Goal: Information Seeking & Learning: Learn about a topic

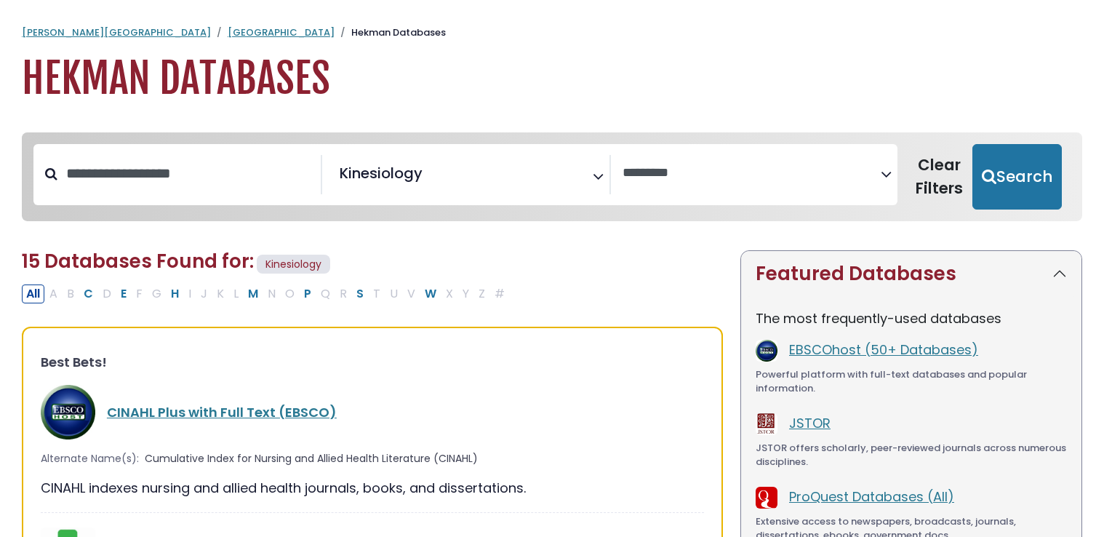
select select "Database Vendors Filter"
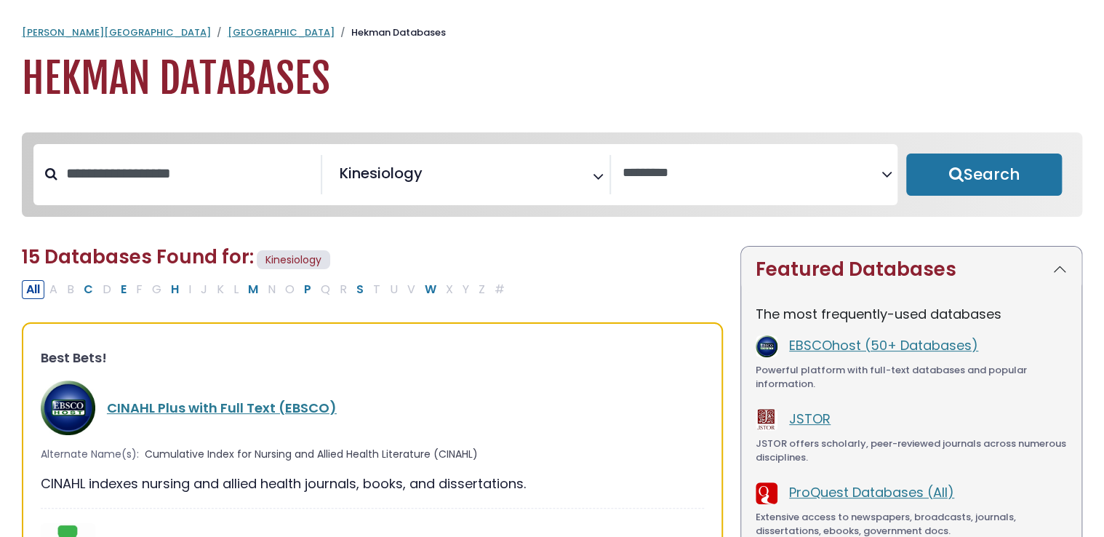
select select "Database Subject Filter"
select select "Database Vendors Filter"
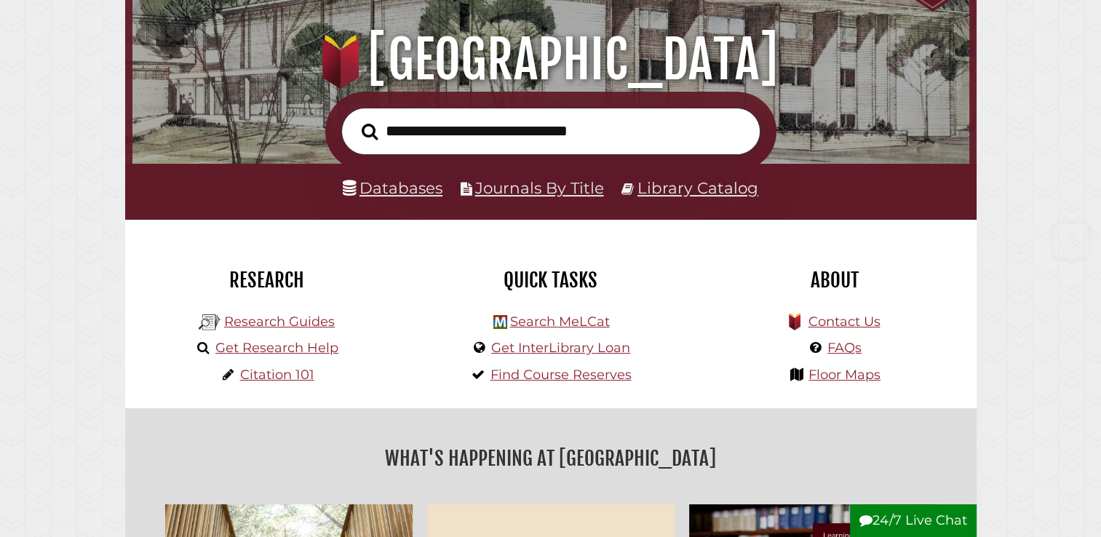
scroll to position [161, 0]
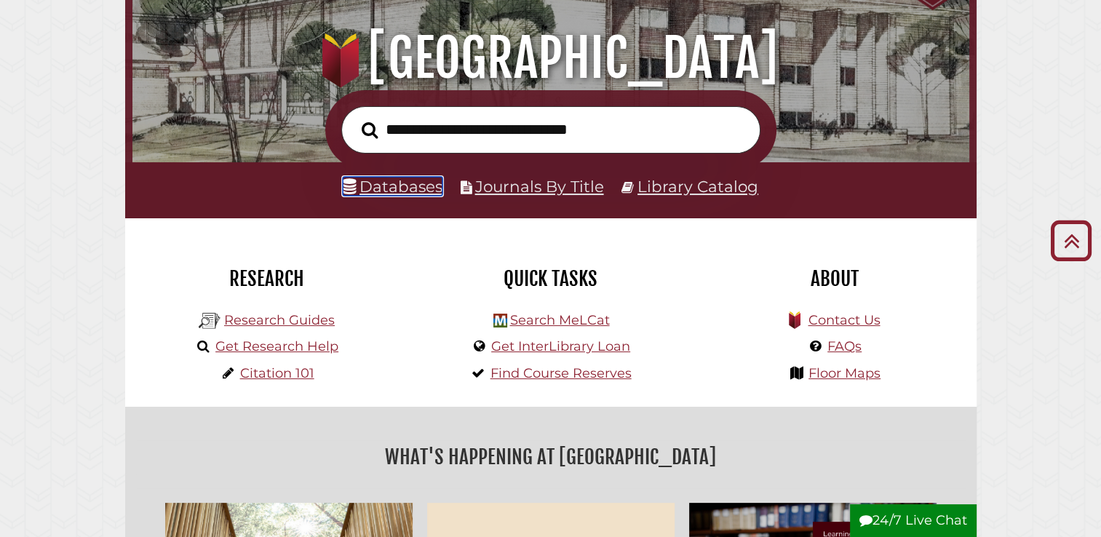
click at [398, 191] on link "Databases" at bounding box center [393, 186] width 100 height 19
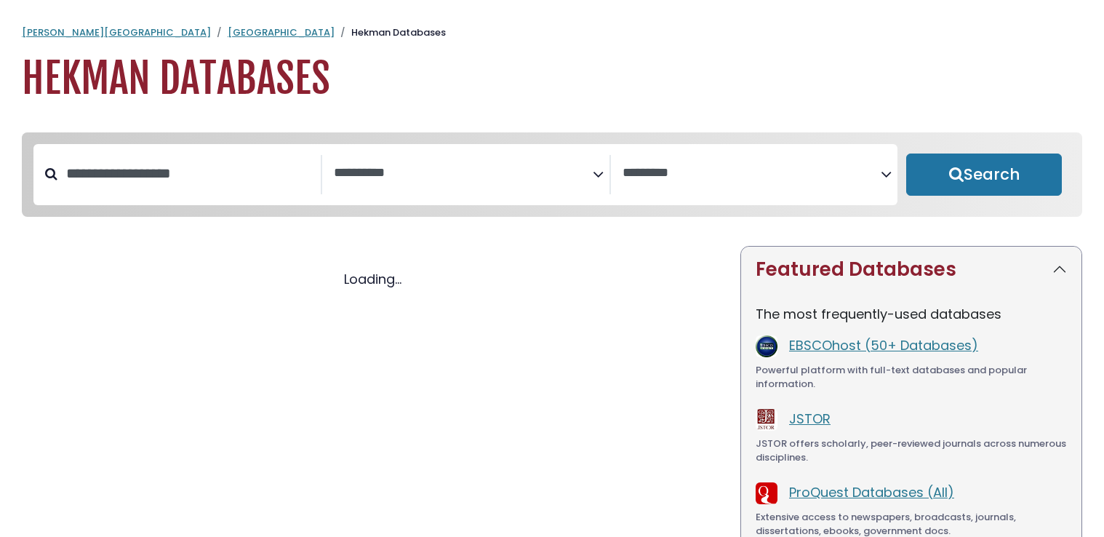
select select "Database Subject Filter"
select select "Database Vendors Filter"
select select "Database Subject Filter"
select select "Database Vendors Filter"
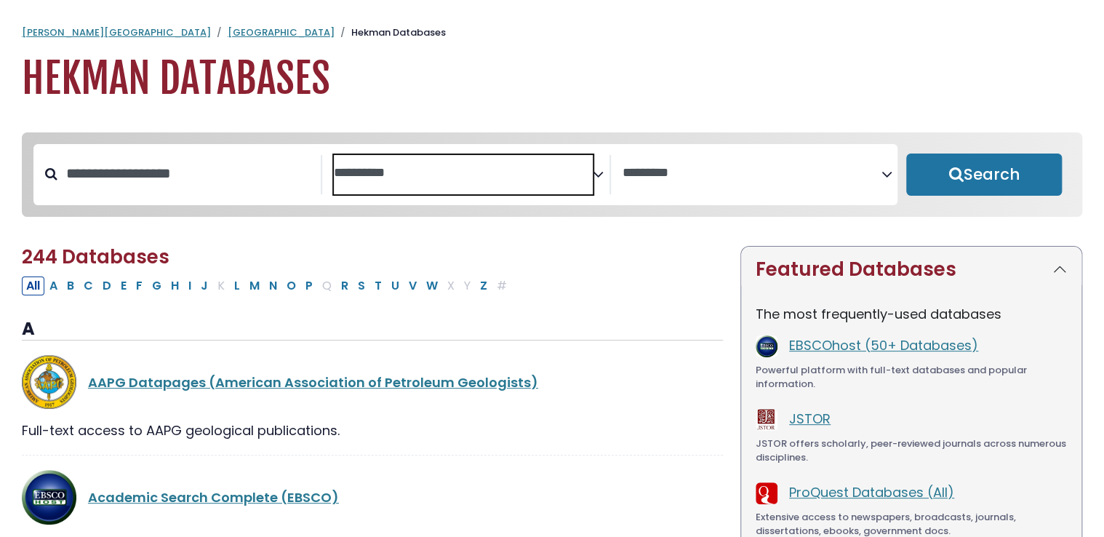
drag, startPoint x: 0, startPoint y: 0, endPoint x: 615, endPoint y: 234, distance: 658.2
click at [615, 234] on div "**********" at bounding box center [552, 185] width 1078 height 106
click at [576, 182] on span "Search filters" at bounding box center [463, 174] width 259 height 39
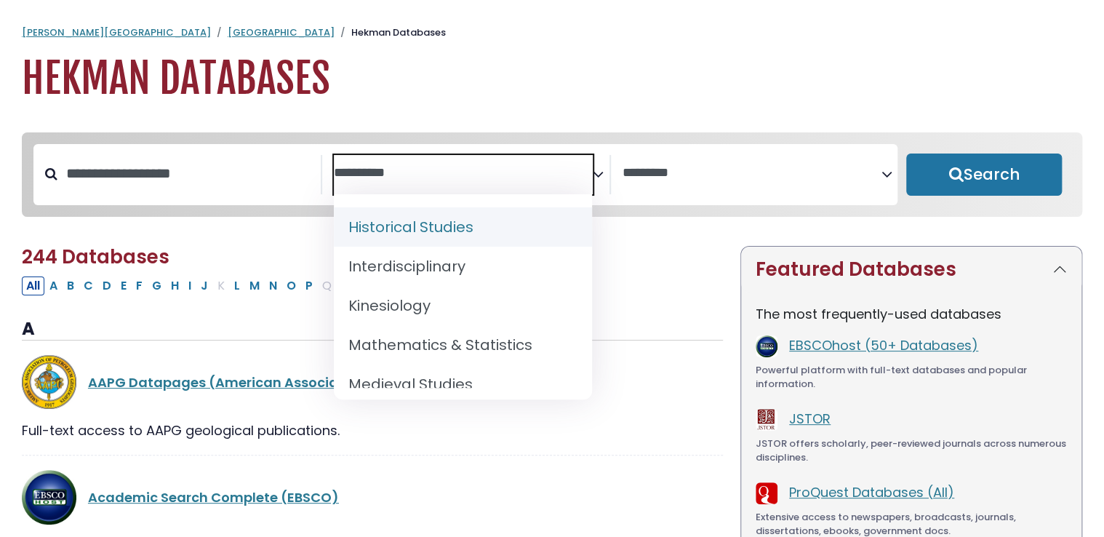
scroll to position [940, 0]
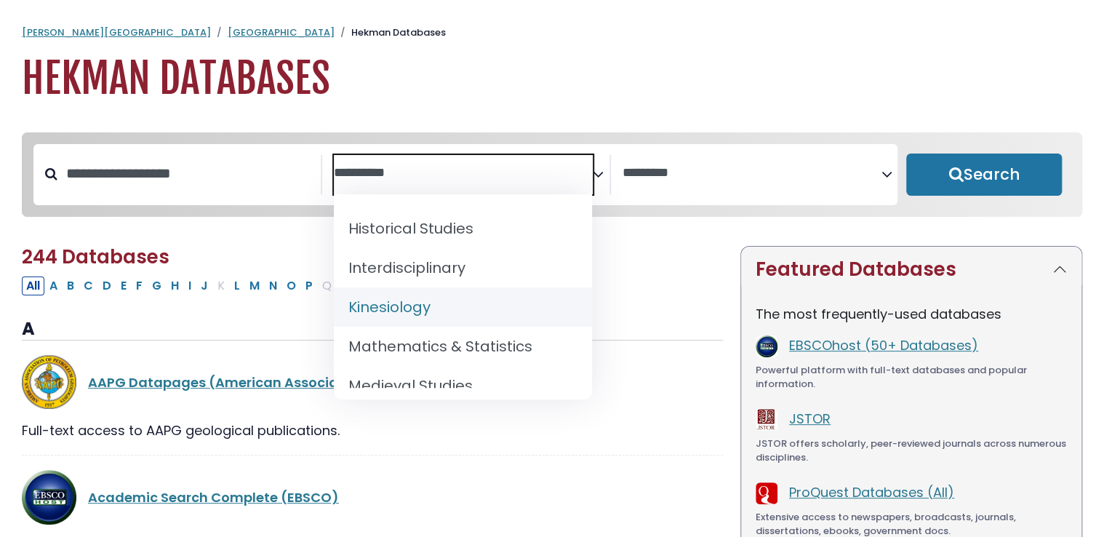
select select "*****"
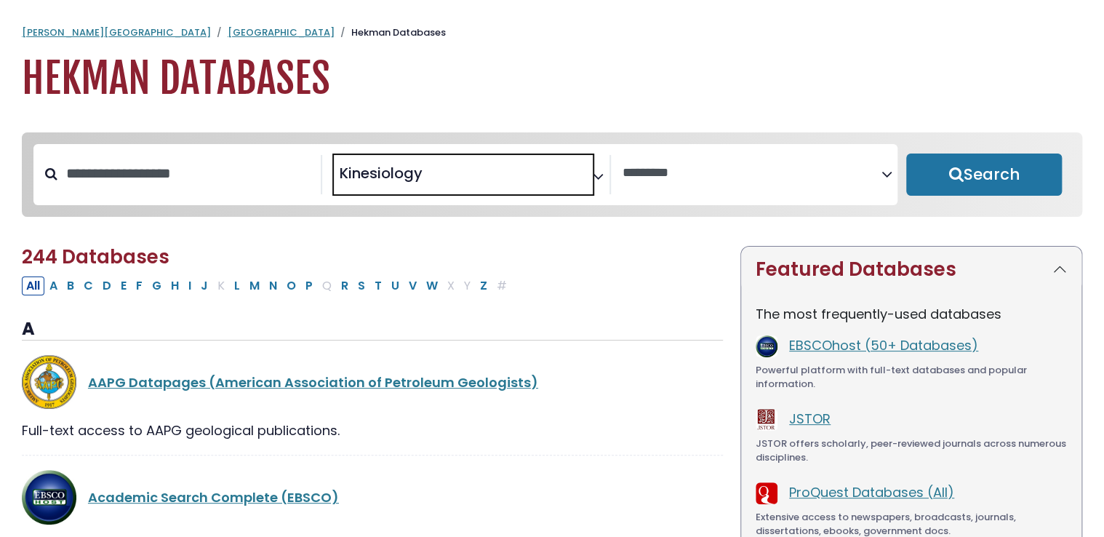
scroll to position [473, 0]
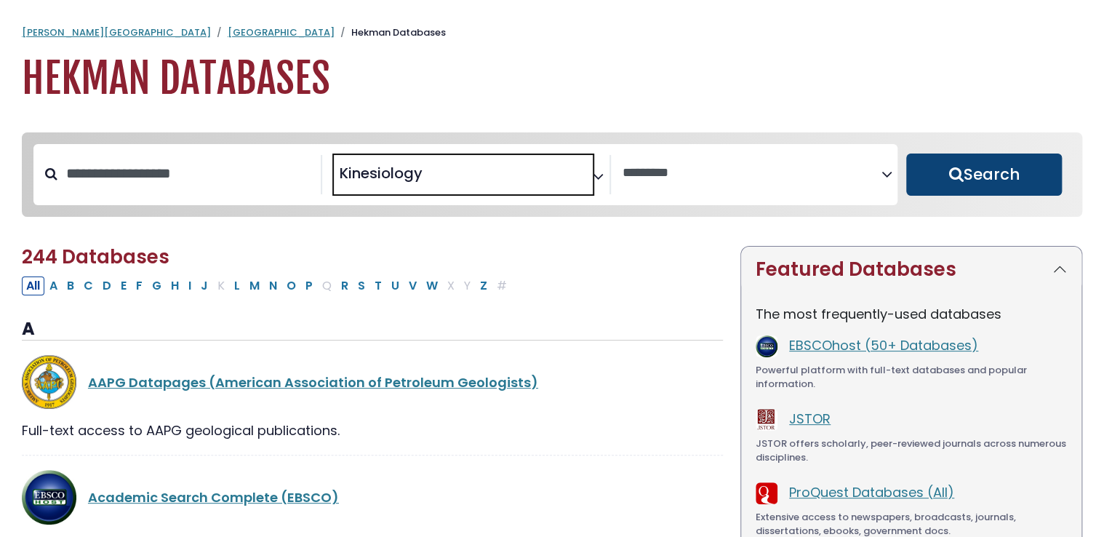
click at [949, 175] on button "Search" at bounding box center [984, 174] width 156 height 42
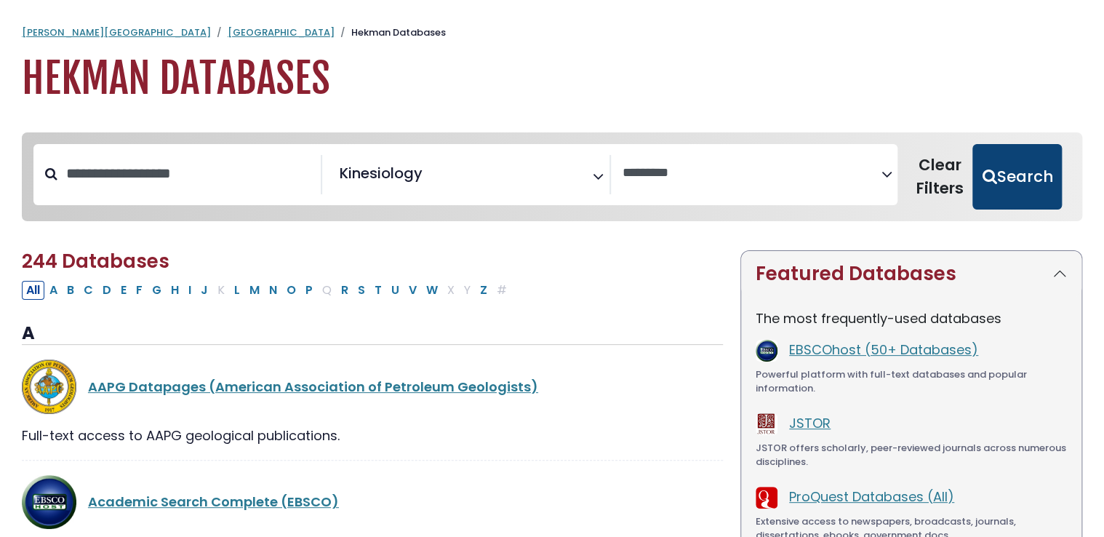
select select "Database Vendors Filter"
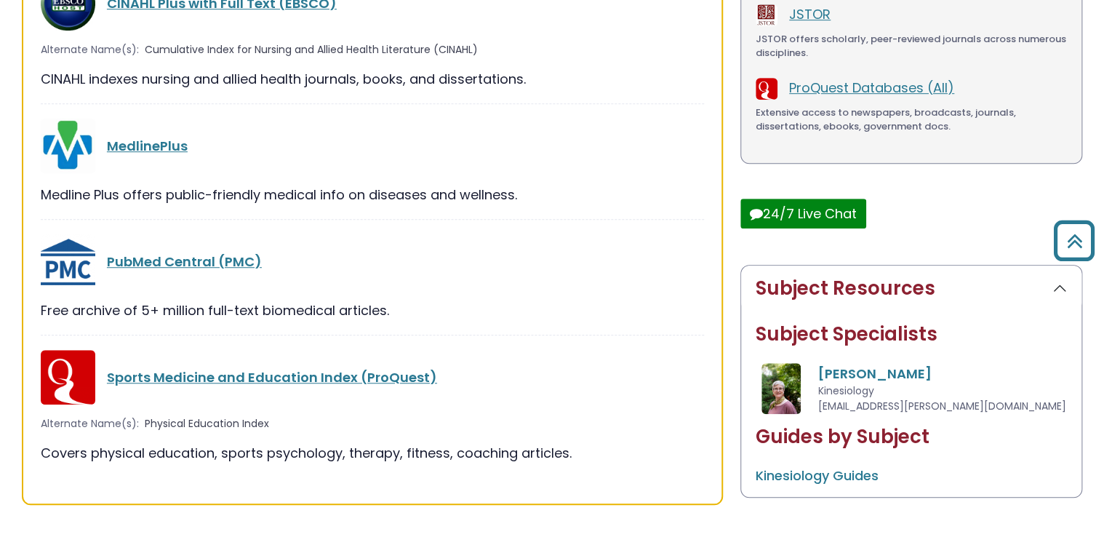
scroll to position [410, 0]
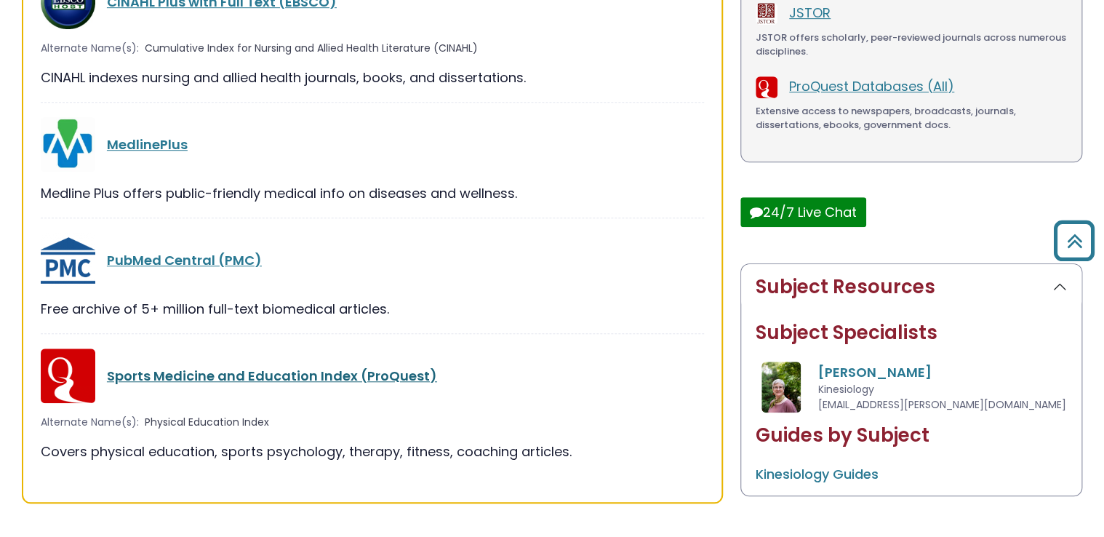
click at [236, 375] on link "Sports Medicine and Education Index (ProQuest)" at bounding box center [272, 376] width 330 height 18
